Goal: Find specific page/section: Find specific page/section

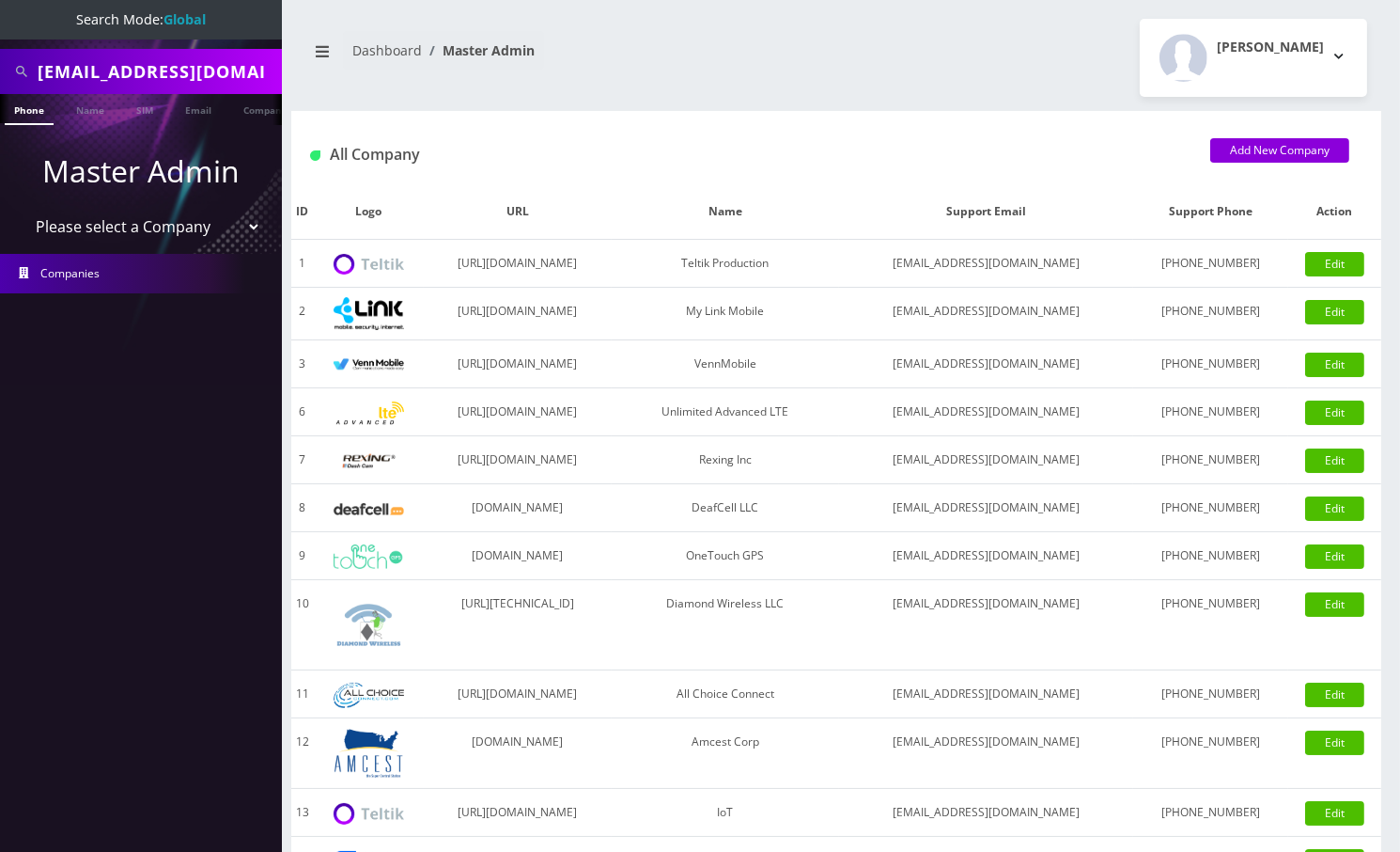
scroll to position [0, 18]
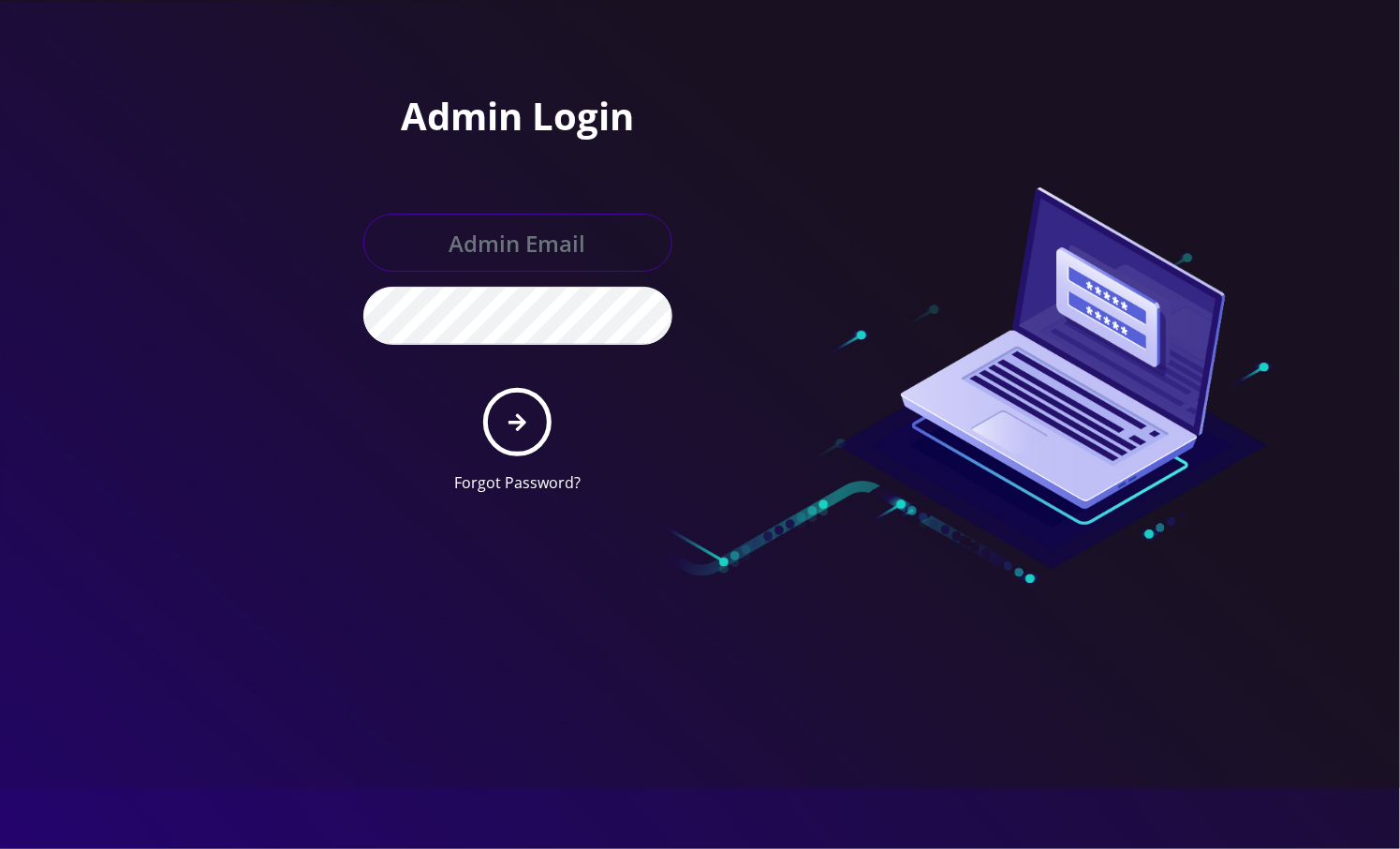
type input "angel@teltik.com"
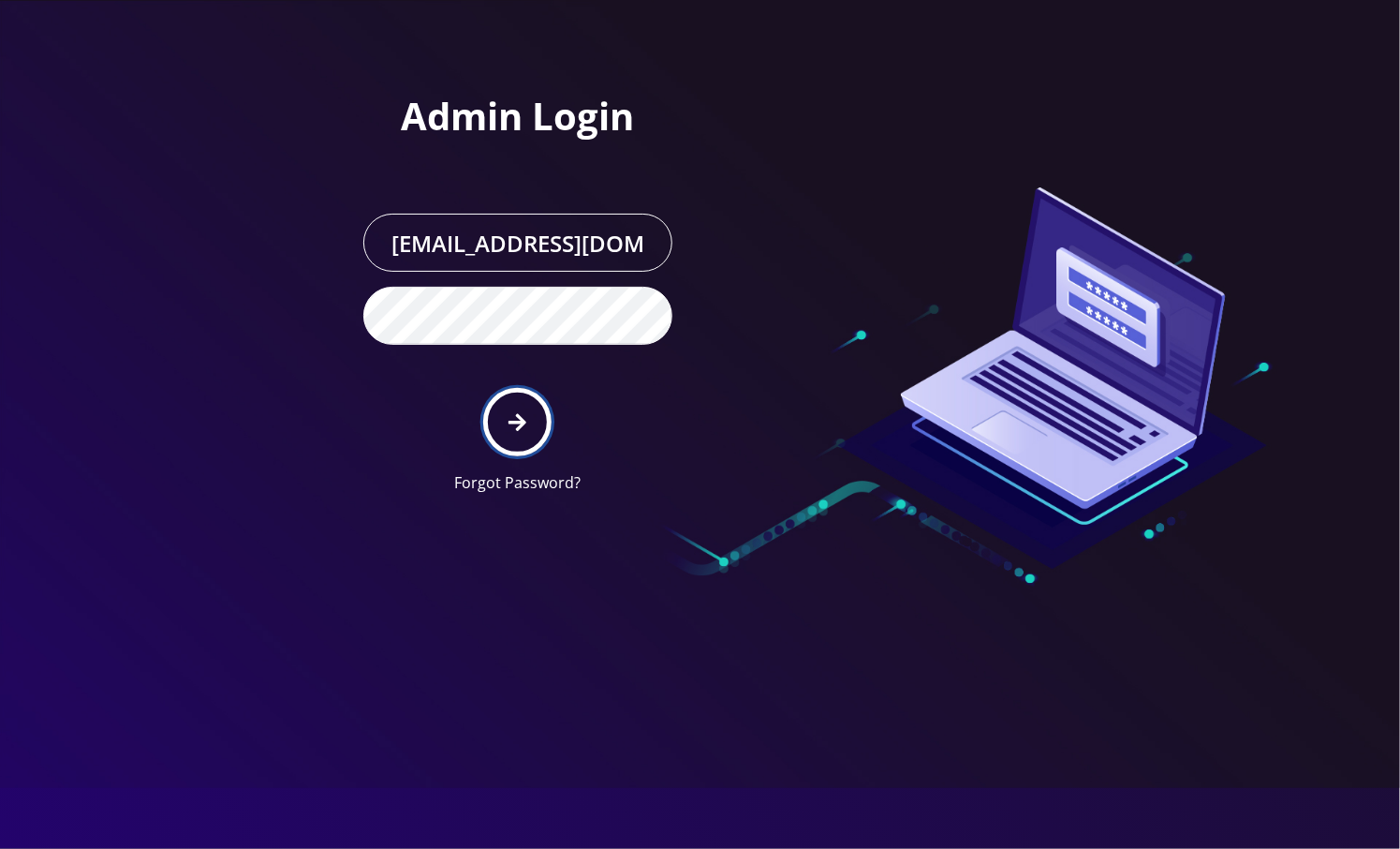
click at [517, 426] on icon "submit" at bounding box center [518, 423] width 18 height 21
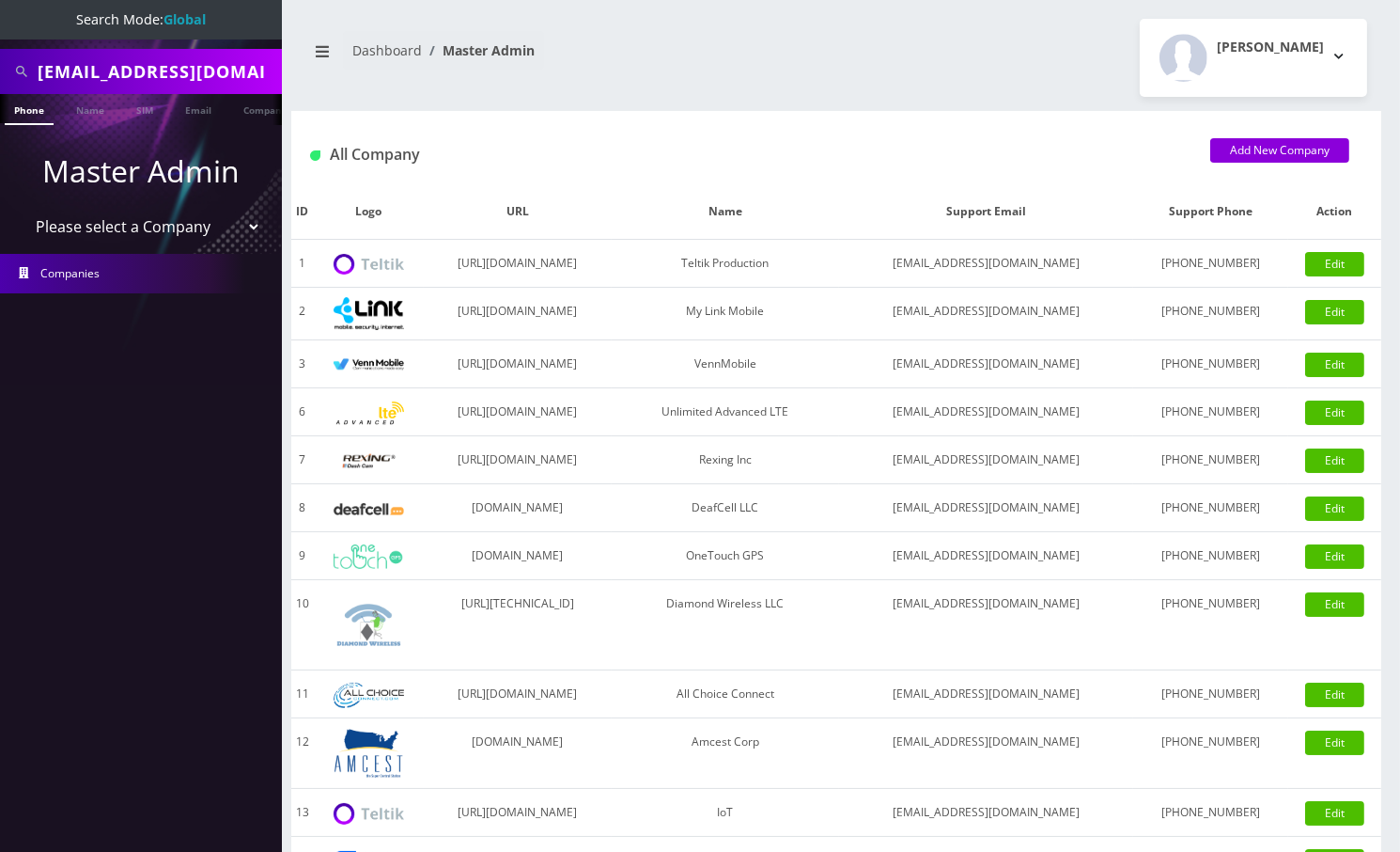
click at [152, 70] on input "[EMAIL_ADDRESS][DOMAIN_NAME]" at bounding box center [157, 71] width 240 height 35
click at [153, 71] on input "[EMAIL_ADDRESS][DOMAIN_NAME]" at bounding box center [157, 71] width 240 height 35
paste input "8648994628"
type input "8648994628"
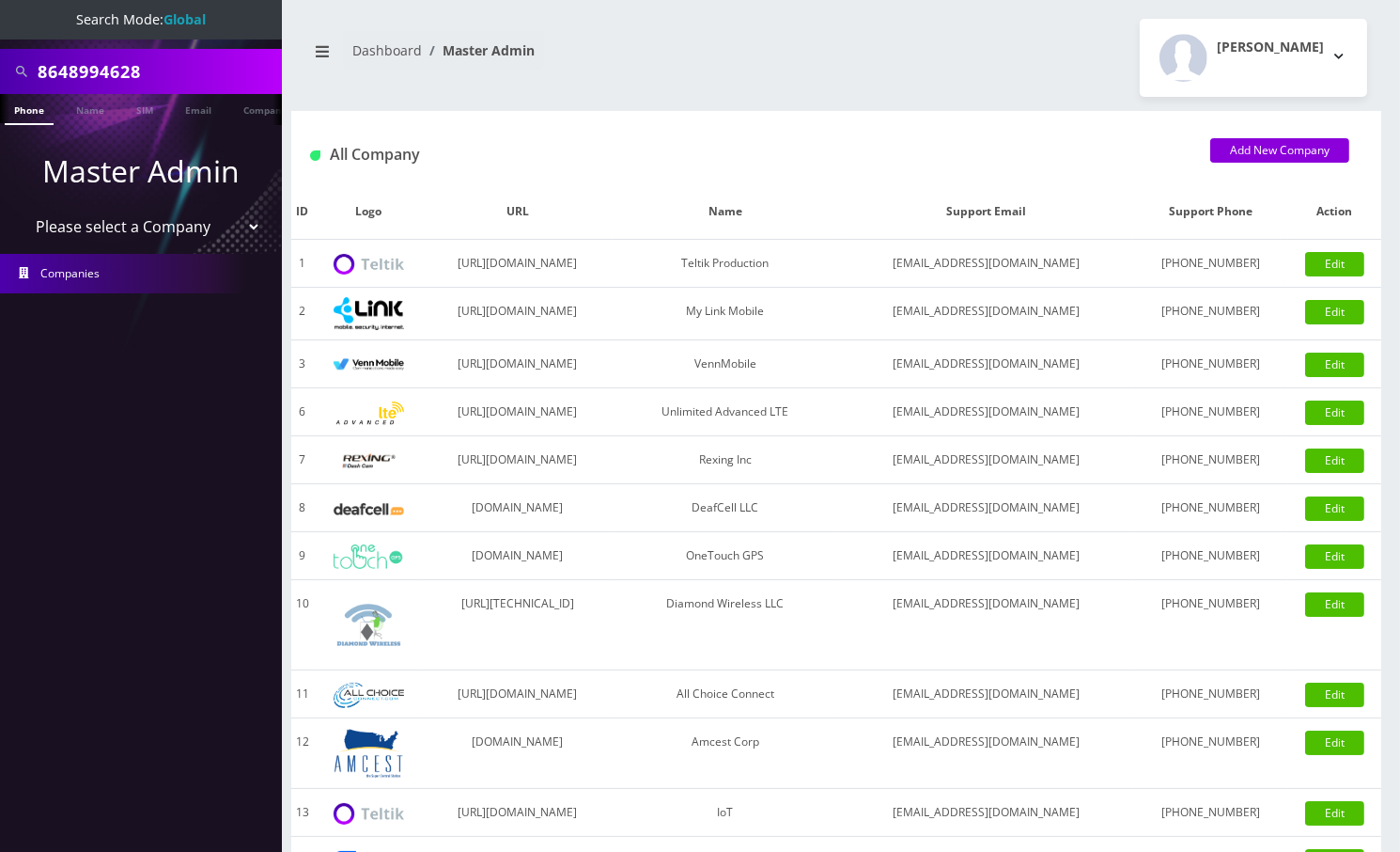
click at [50, 112] on link "Phone" at bounding box center [29, 109] width 49 height 31
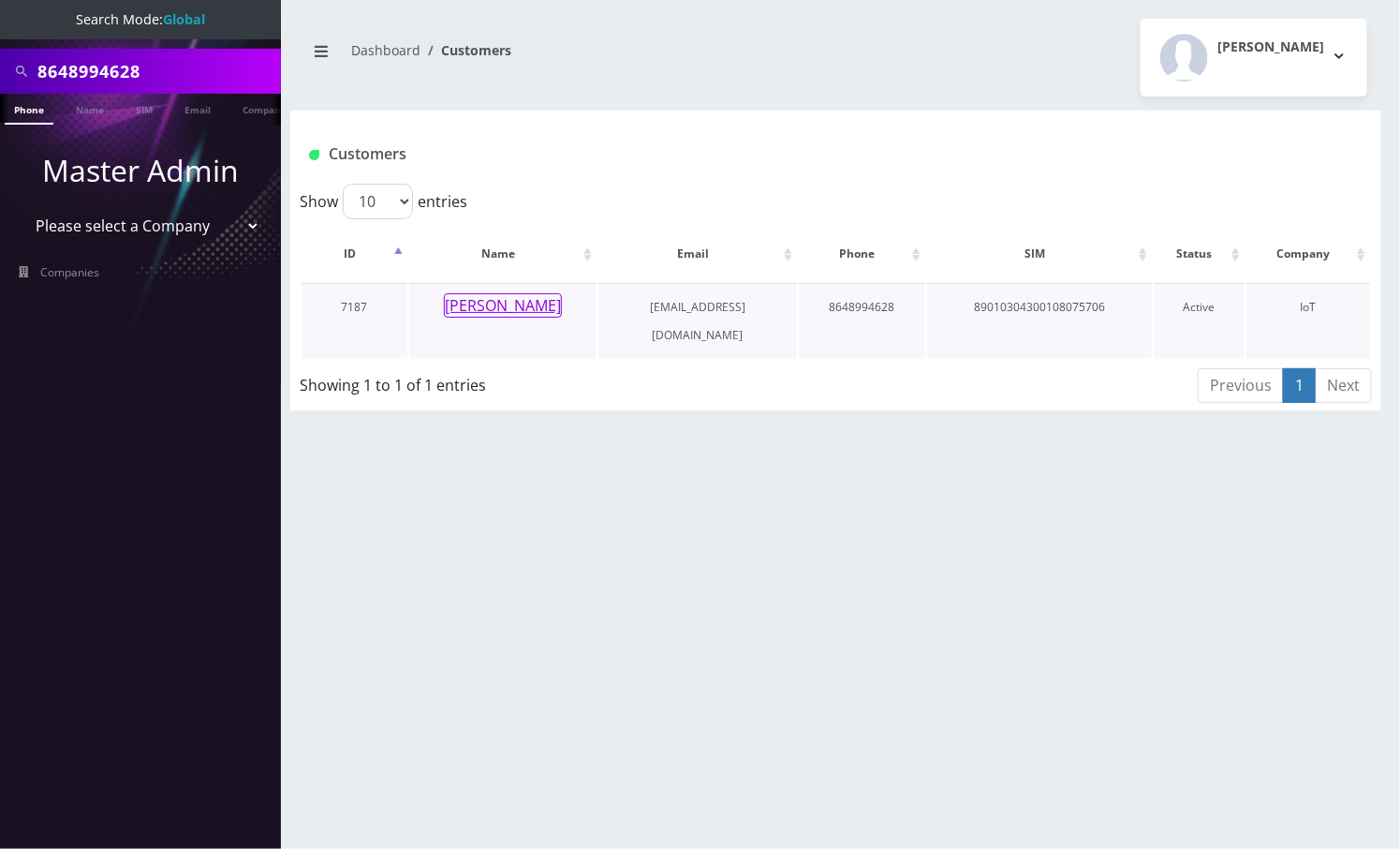
click at [535, 308] on button "Eliud Gonzalez" at bounding box center [503, 306] width 118 height 25
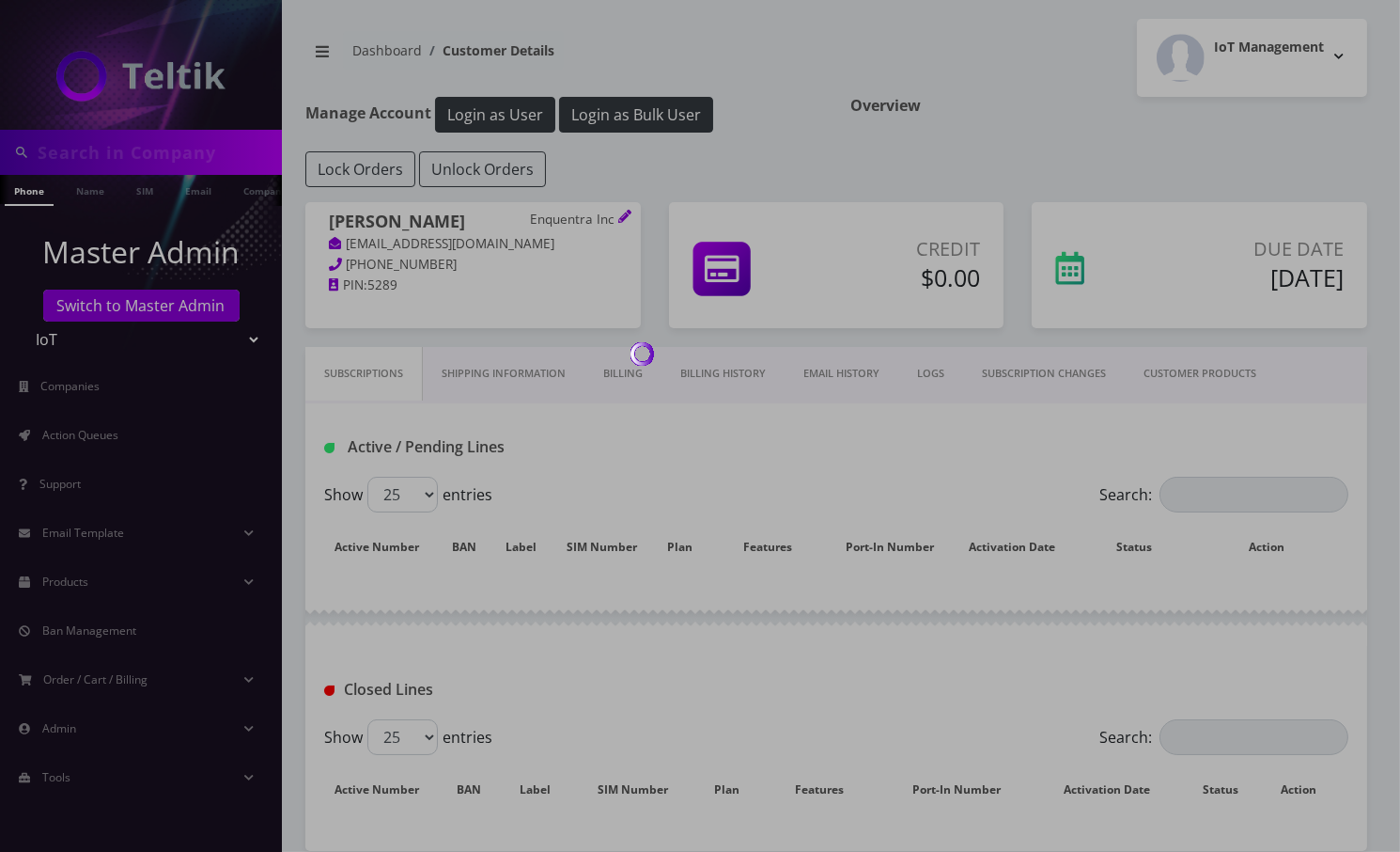
type input "8648994628"
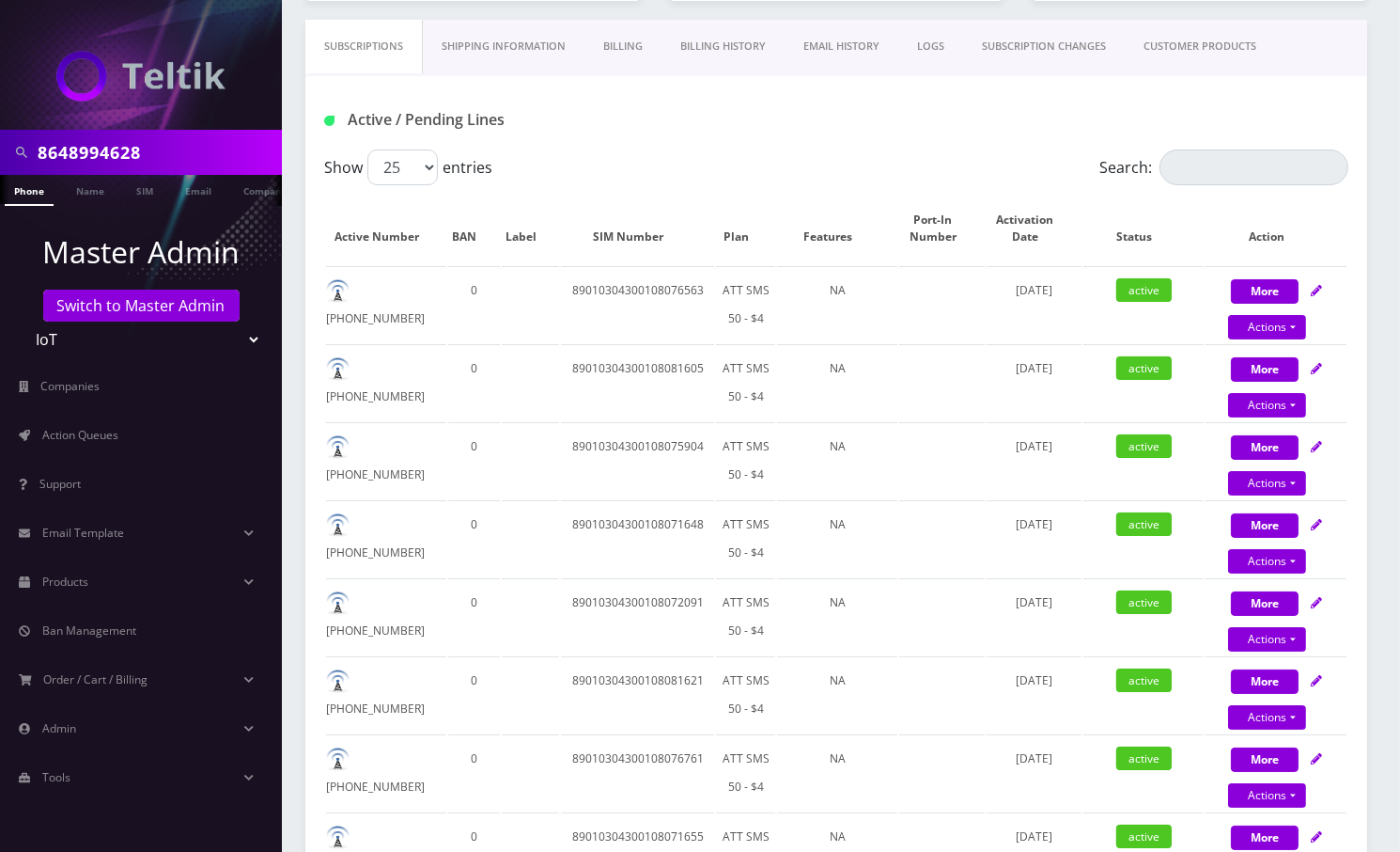
scroll to position [376, 0]
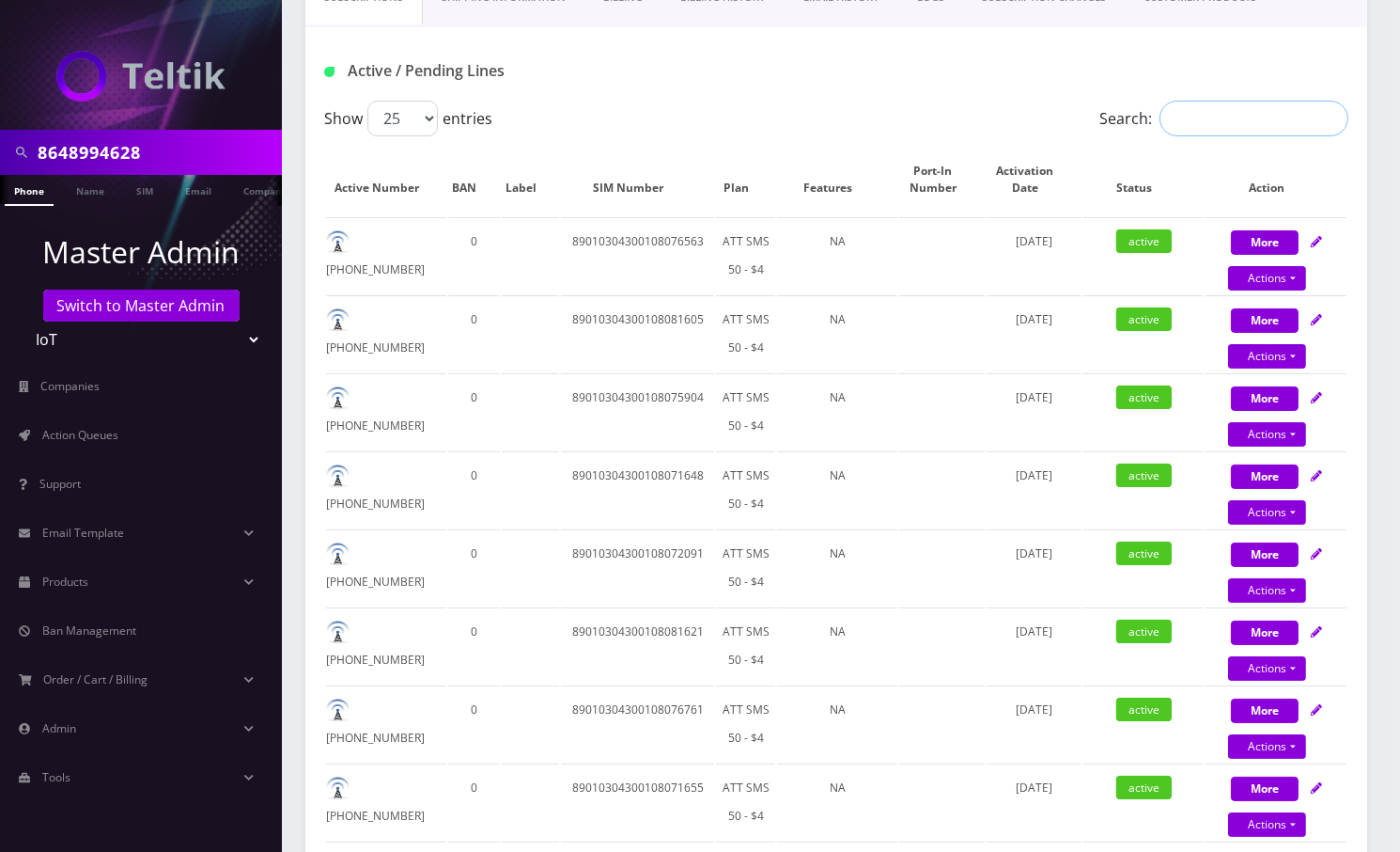
click at [1258, 114] on input "Search:" at bounding box center [1253, 118] width 189 height 35
paste input "8648994628"
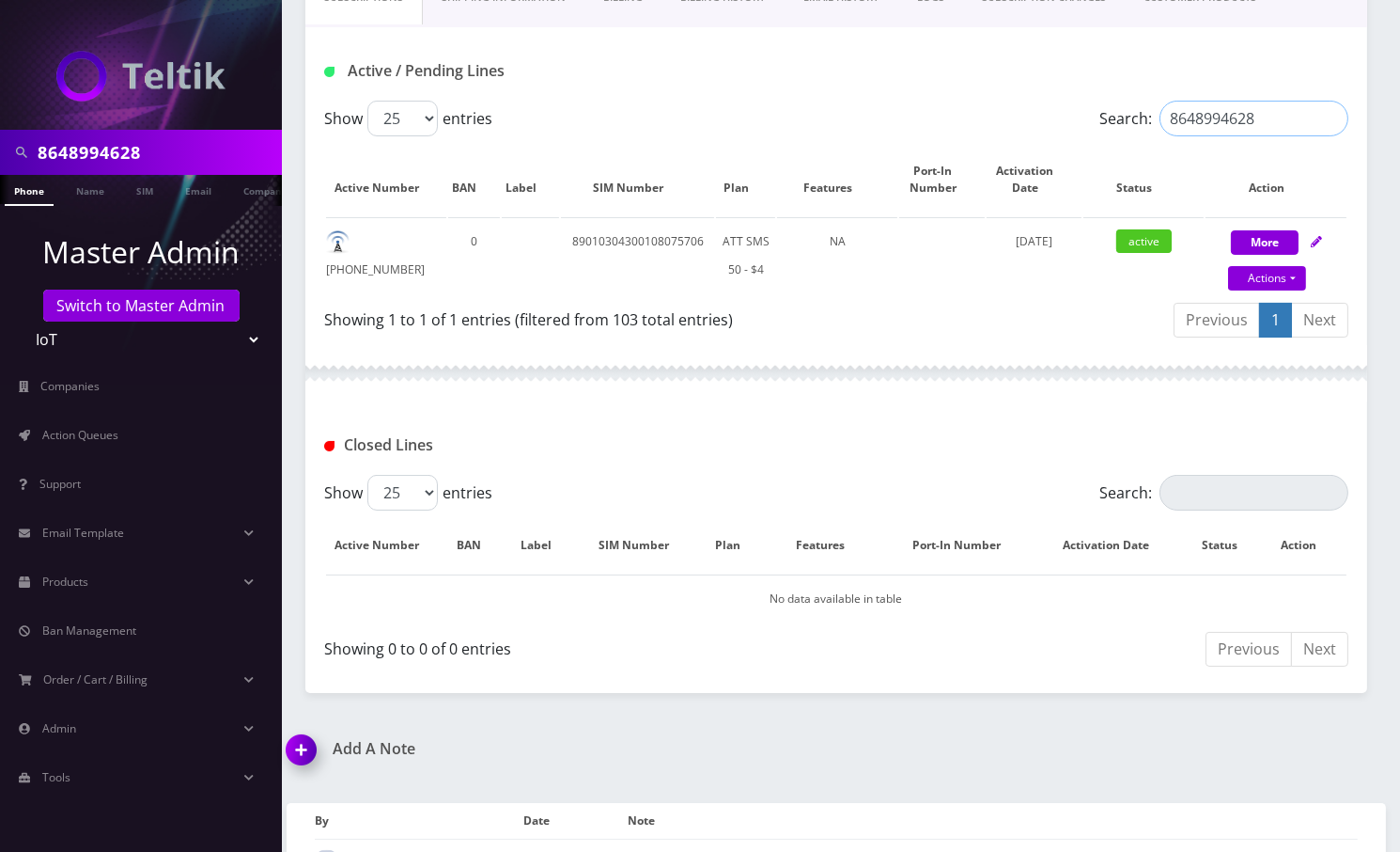
type input "8648994628"
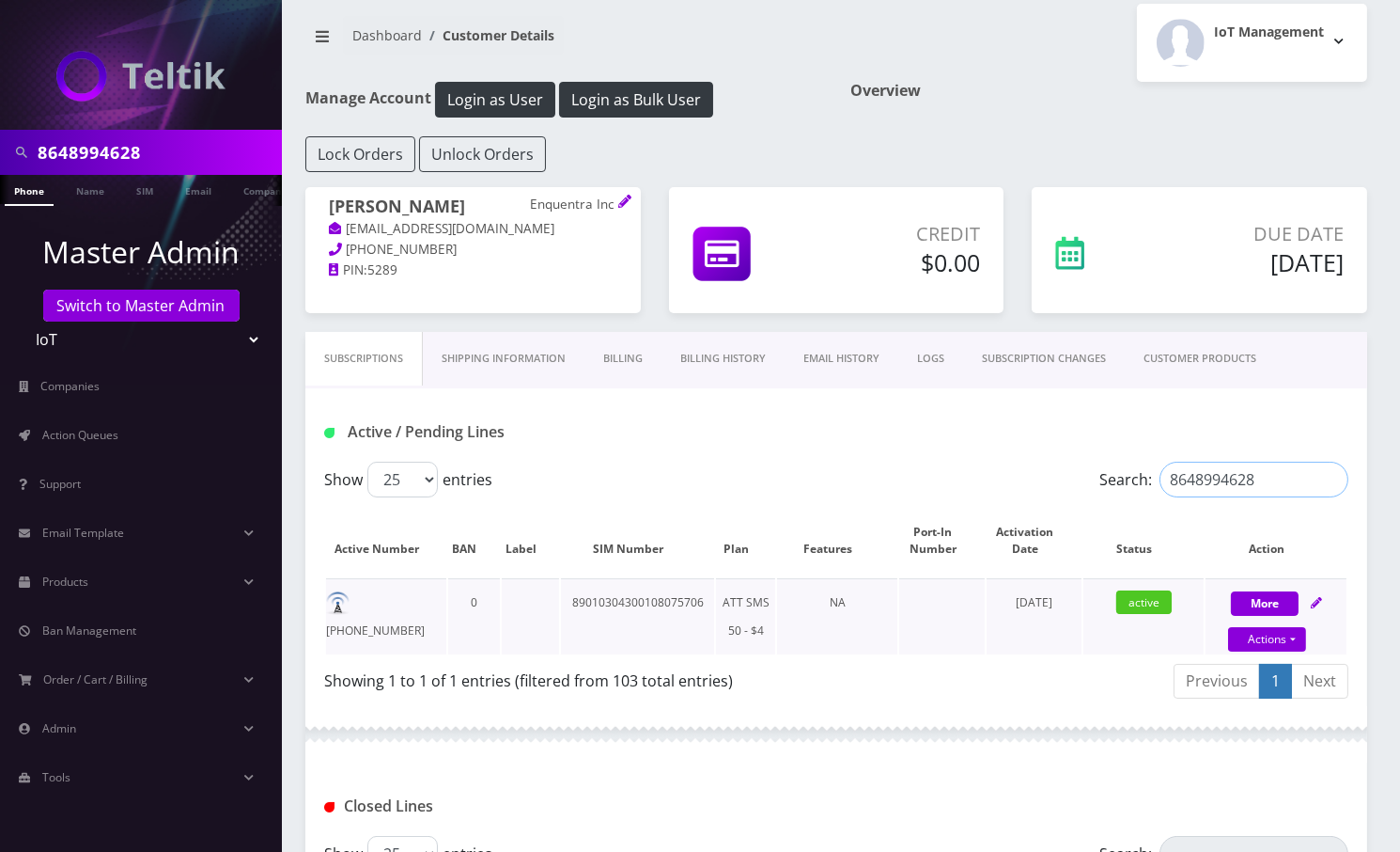
scroll to position [0, 0]
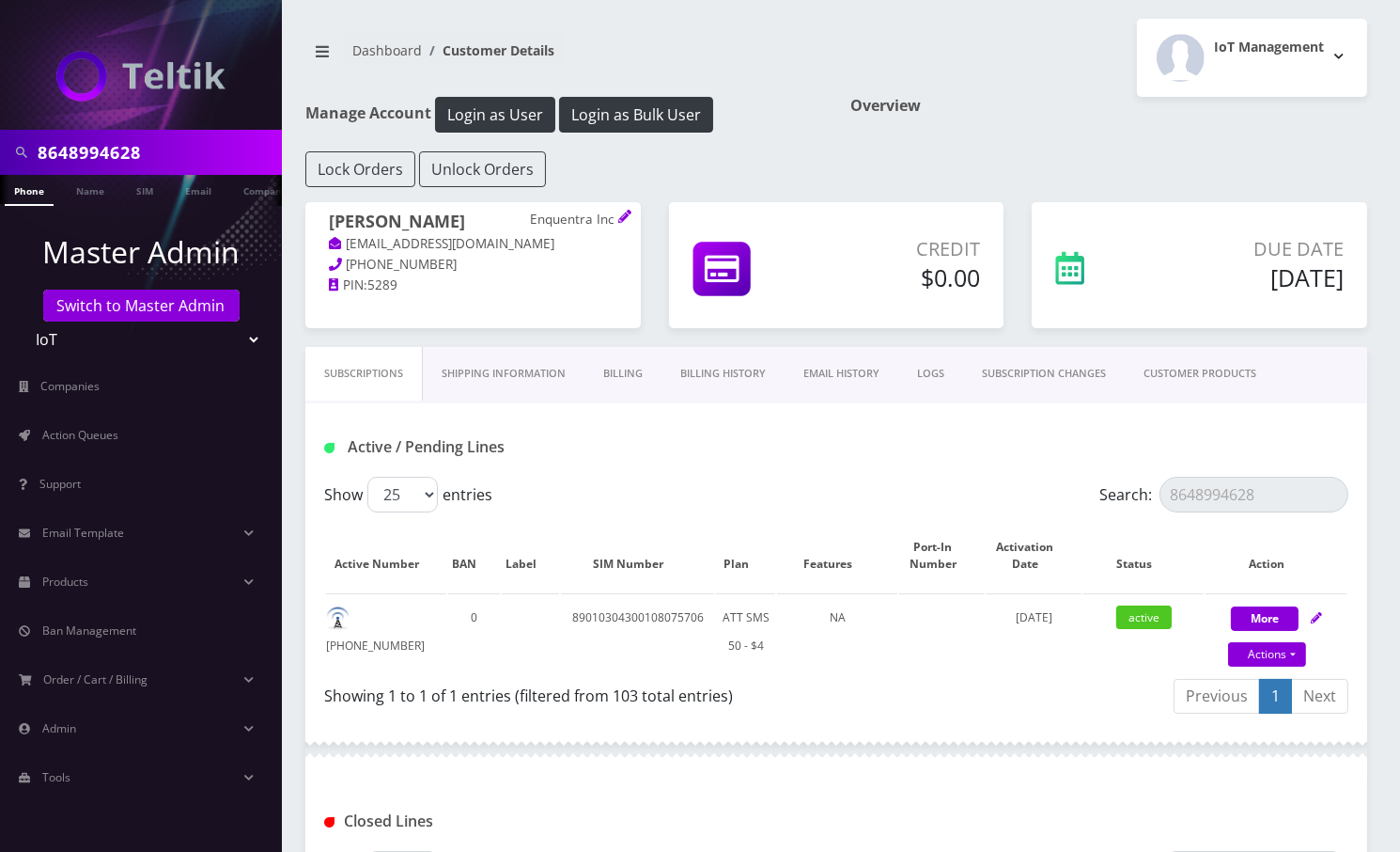
click at [342, 220] on h1 "[PERSON_NAME] Enquentra Inc" at bounding box center [472, 223] width 288 height 23
copy h1 "[PERSON_NAME]"
click at [1056, 79] on div "IoT Management Logout" at bounding box center [1109, 58] width 545 height 78
